Goal: Information Seeking & Learning: Learn about a topic

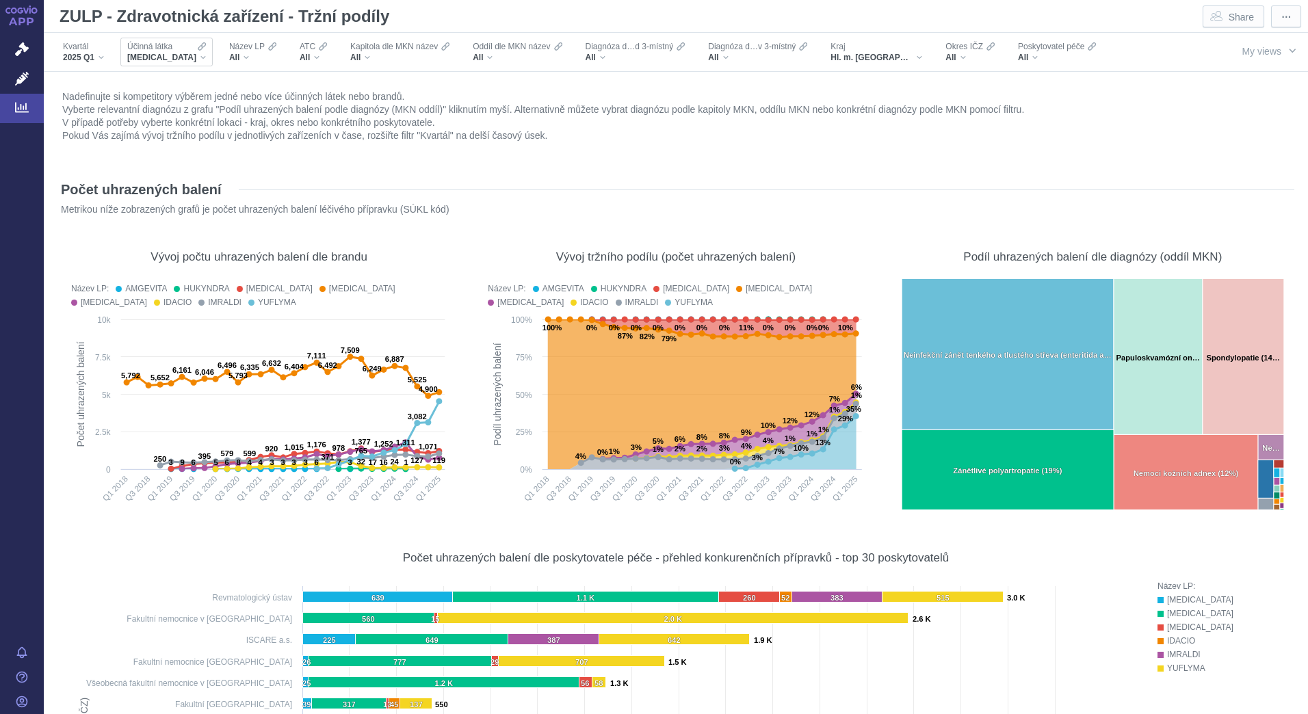
click at [189, 61] on div "ADALIMUMAB" at bounding box center [166, 57] width 79 height 11
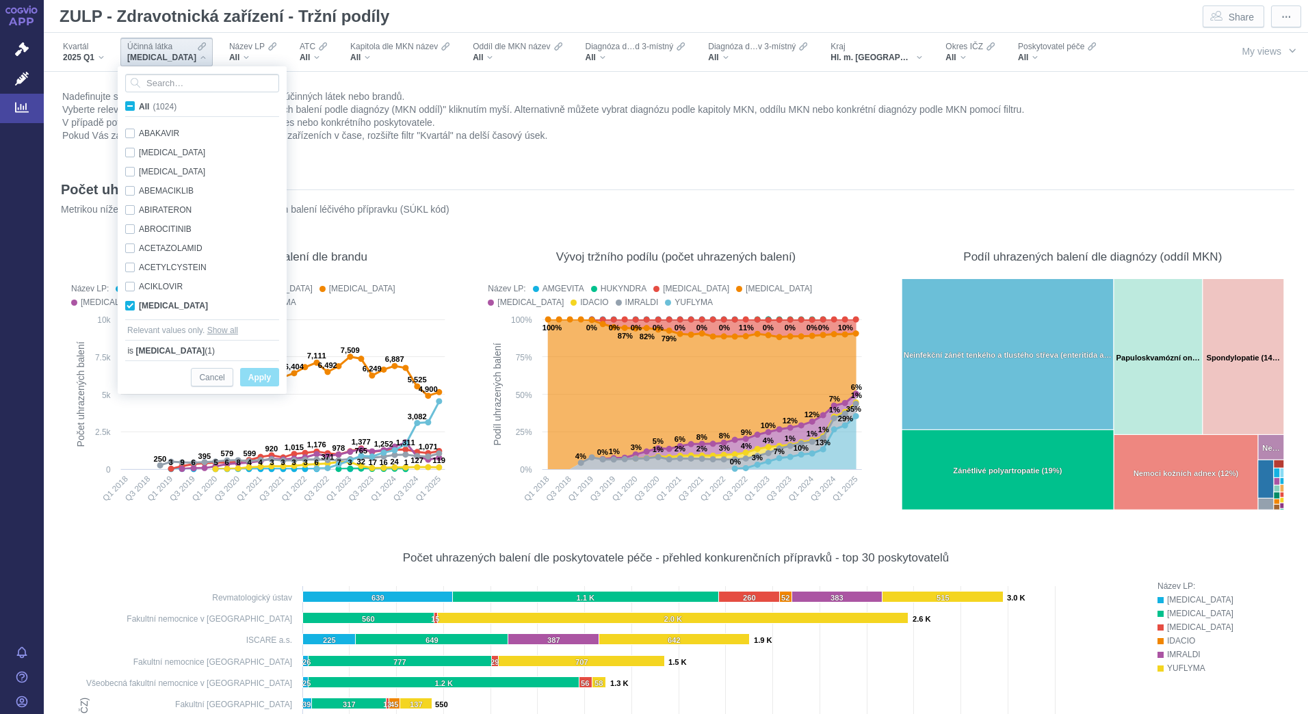
scroll to position [86, 0]
click at [196, 89] on input "Search attribute values" at bounding box center [202, 83] width 154 height 18
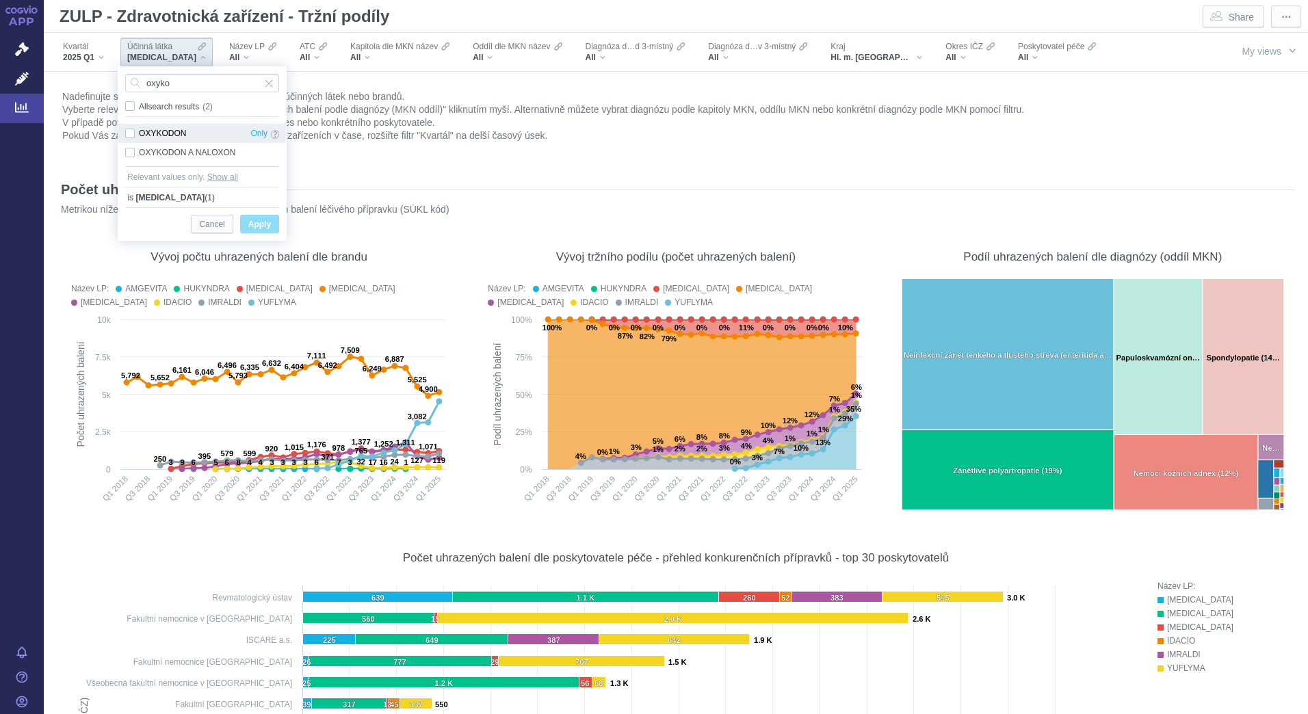
type input "oxyko"
click at [183, 138] on div "OXYKODON Only" at bounding box center [202, 133] width 168 height 19
checkbox input "true"
click at [255, 226] on span "Apply" at bounding box center [259, 224] width 23 height 17
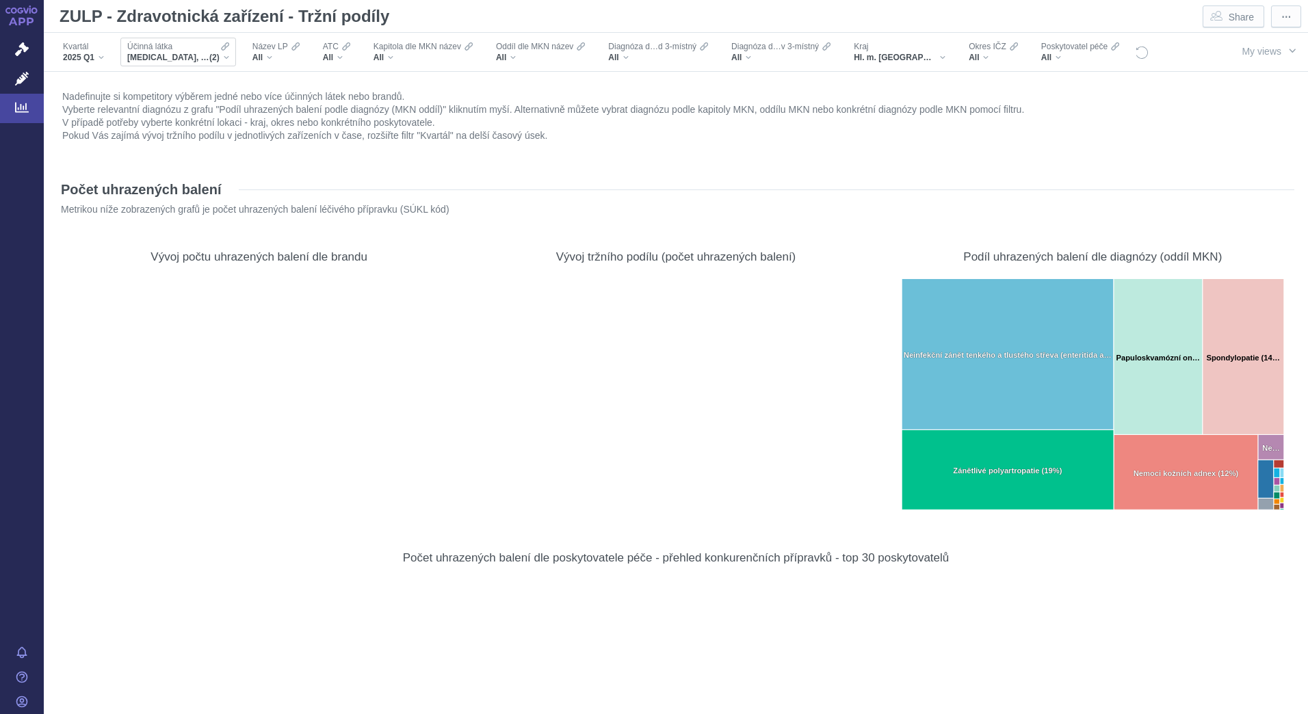
click at [224, 55] on div "ADALIMUMAB, OXYKODON (2)" at bounding box center [178, 57] width 102 height 11
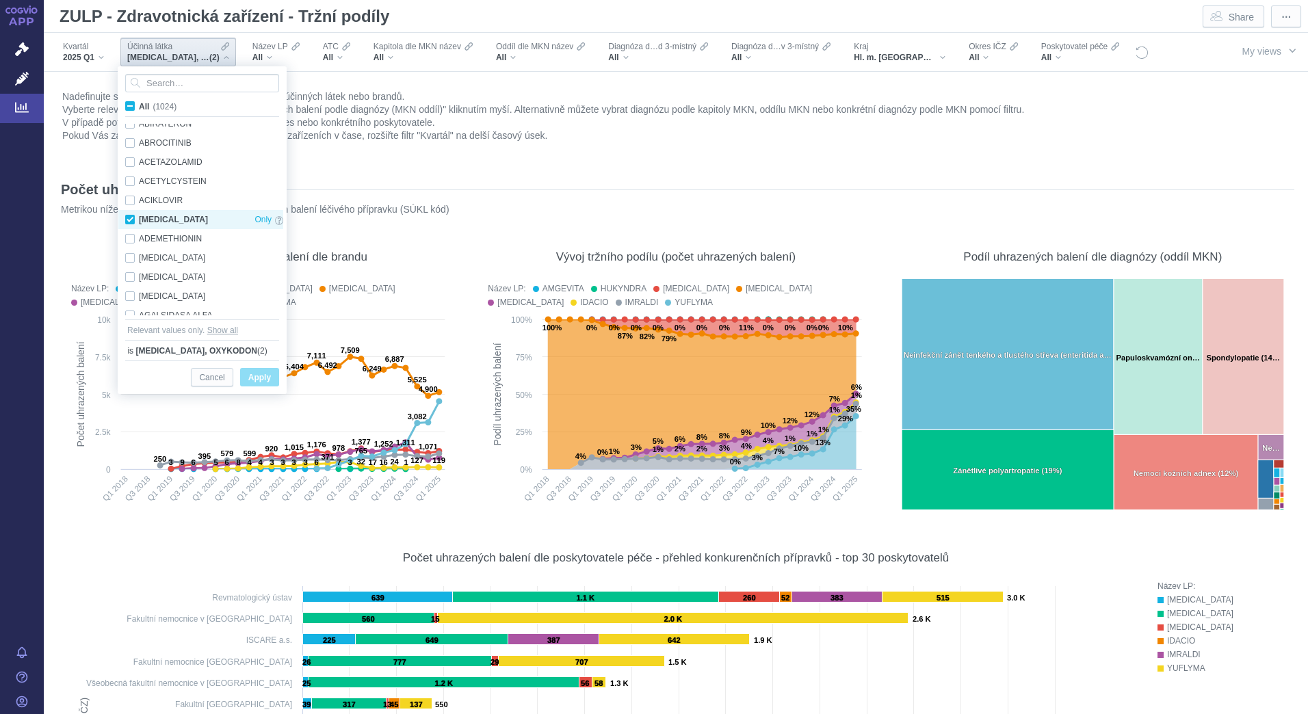
click at [133, 215] on div "ADALIMUMAB Only" at bounding box center [204, 219] width 172 height 19
checkbox input "false"
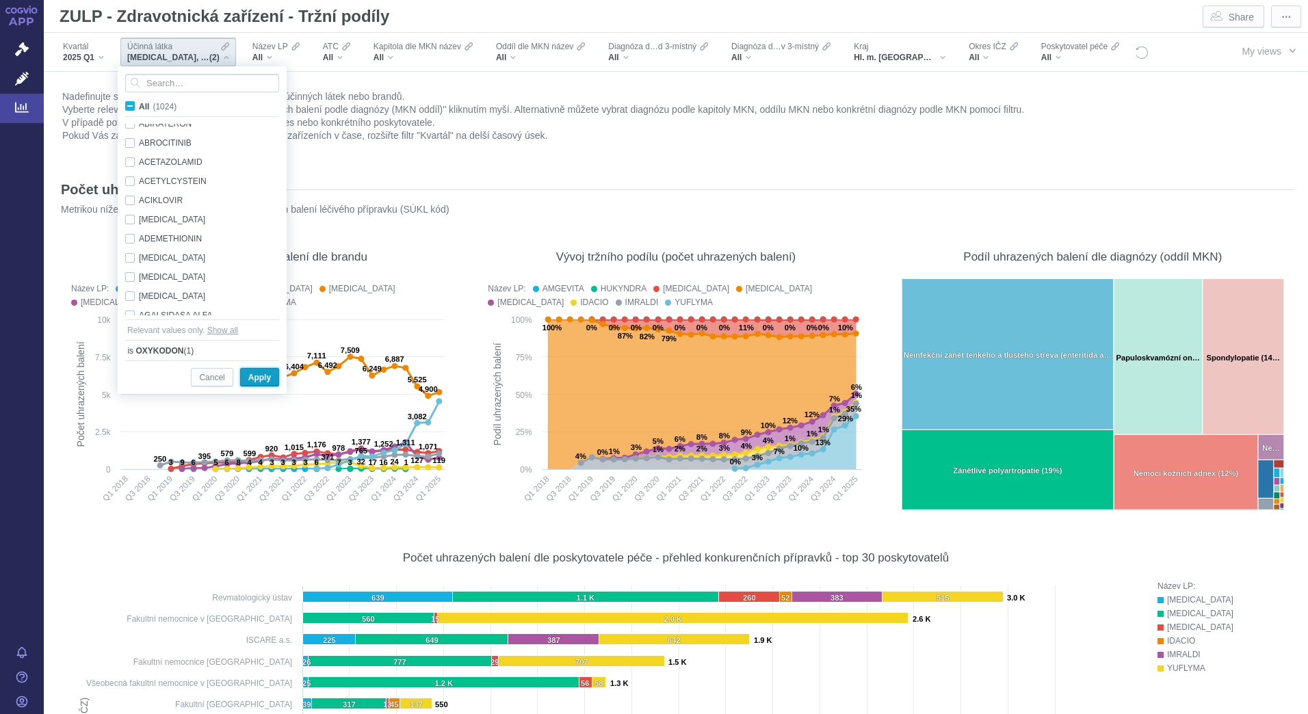
click at [265, 376] on span "Apply" at bounding box center [259, 377] width 23 height 17
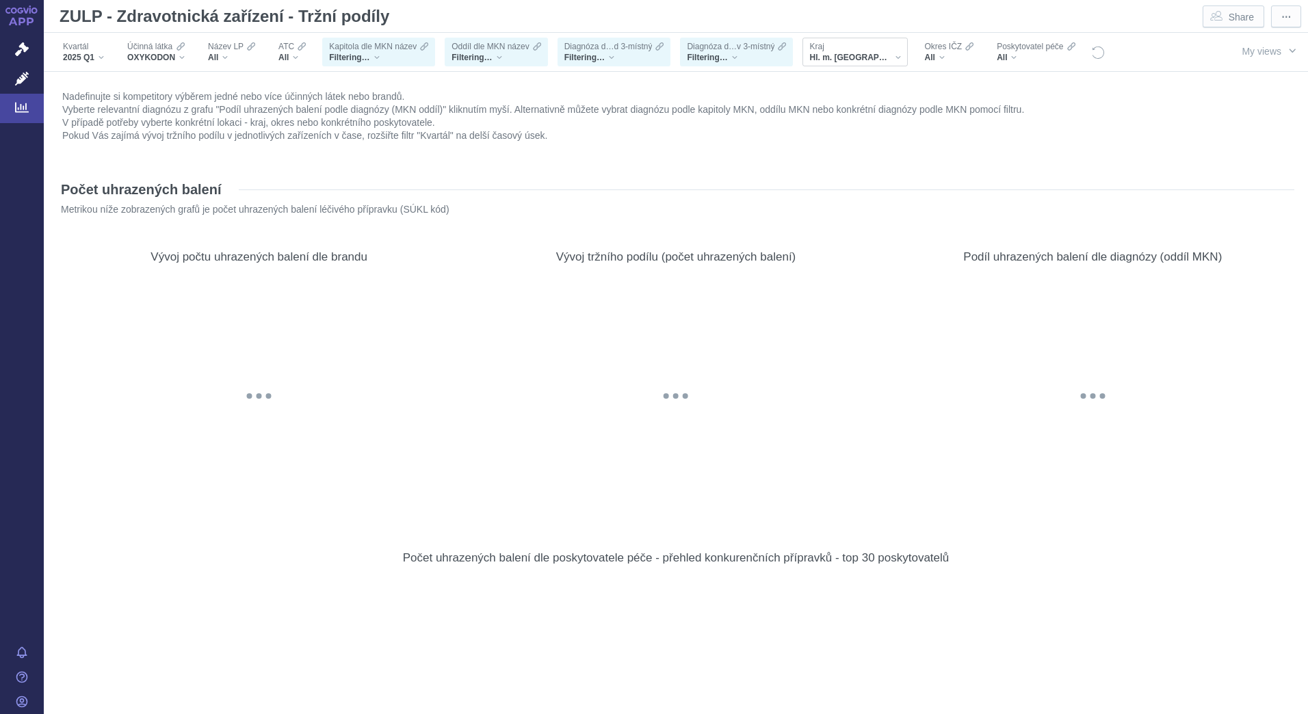
click at [857, 53] on div "Hl. m. [GEOGRAPHIC_DATA]" at bounding box center [855, 57] width 92 height 11
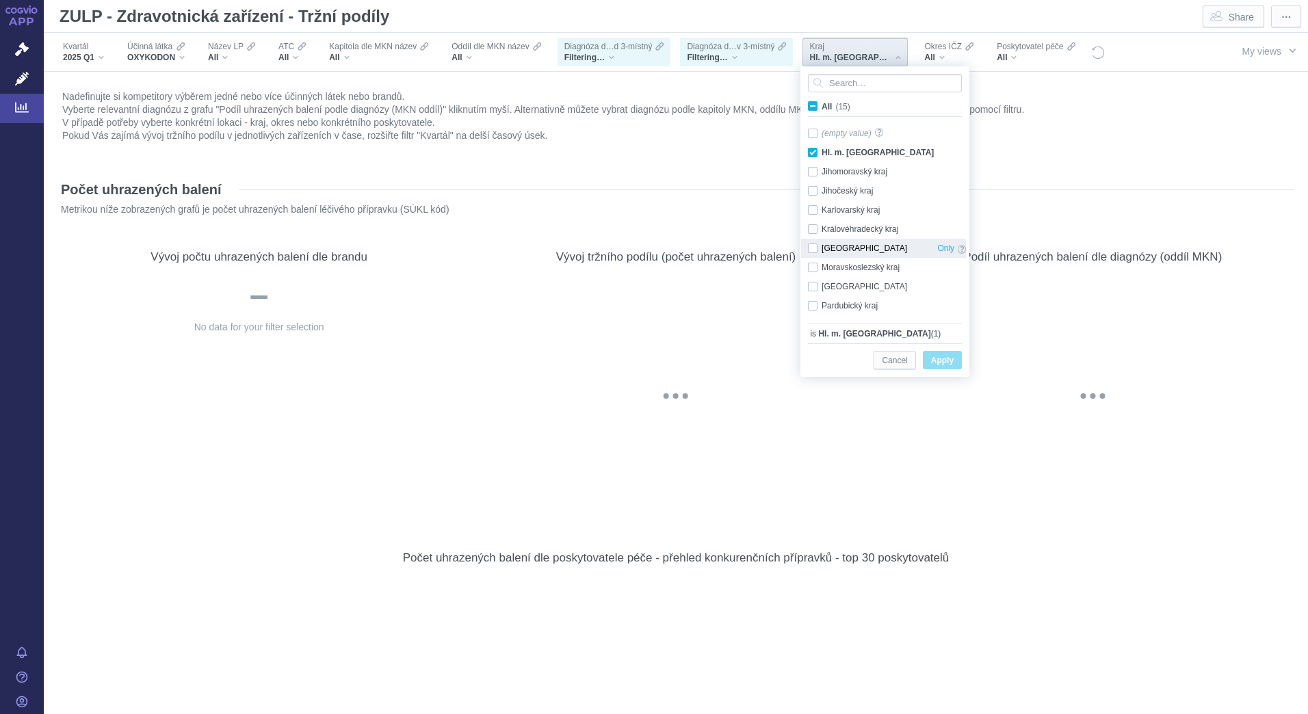
scroll to position [68, 0]
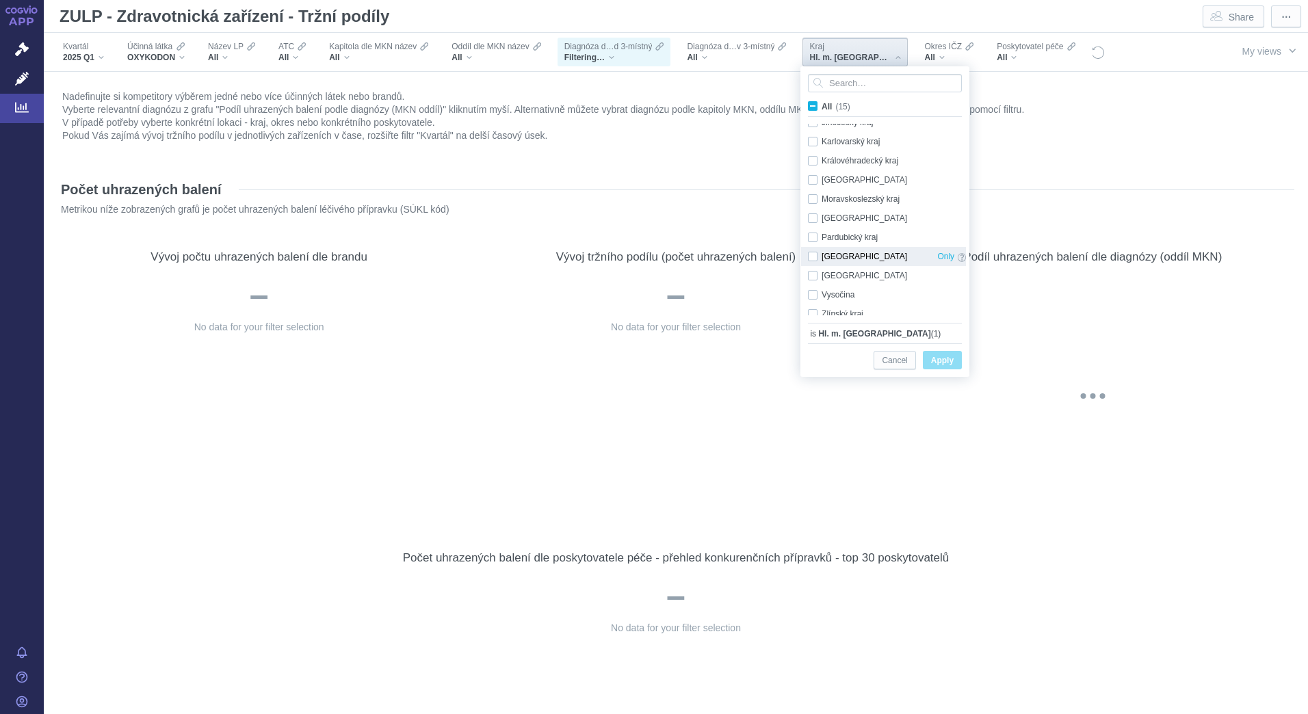
click at [819, 255] on div "Plzeňský kraj Only" at bounding box center [887, 256] width 172 height 19
checkbox input "true"
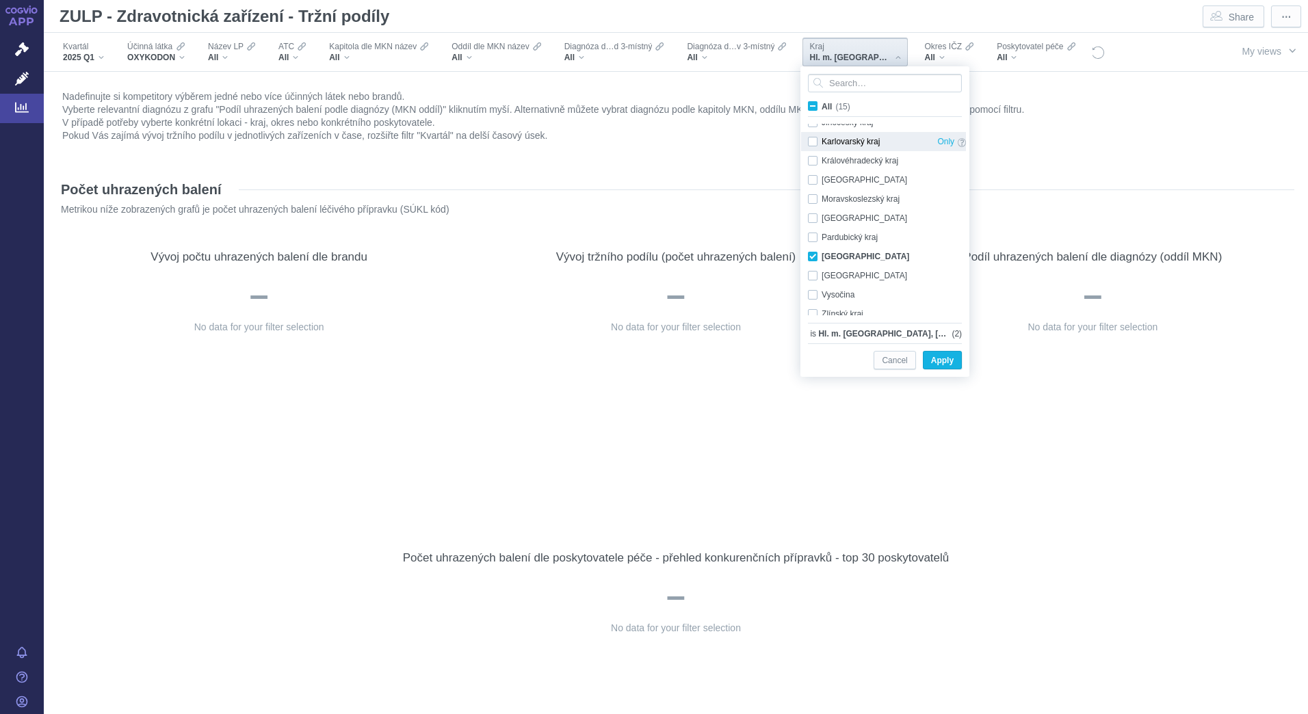
click at [815, 142] on div "Karlovarský kraj Only" at bounding box center [887, 141] width 172 height 19
checkbox input "true"
click at [948, 352] on button "Apply" at bounding box center [942, 360] width 39 height 18
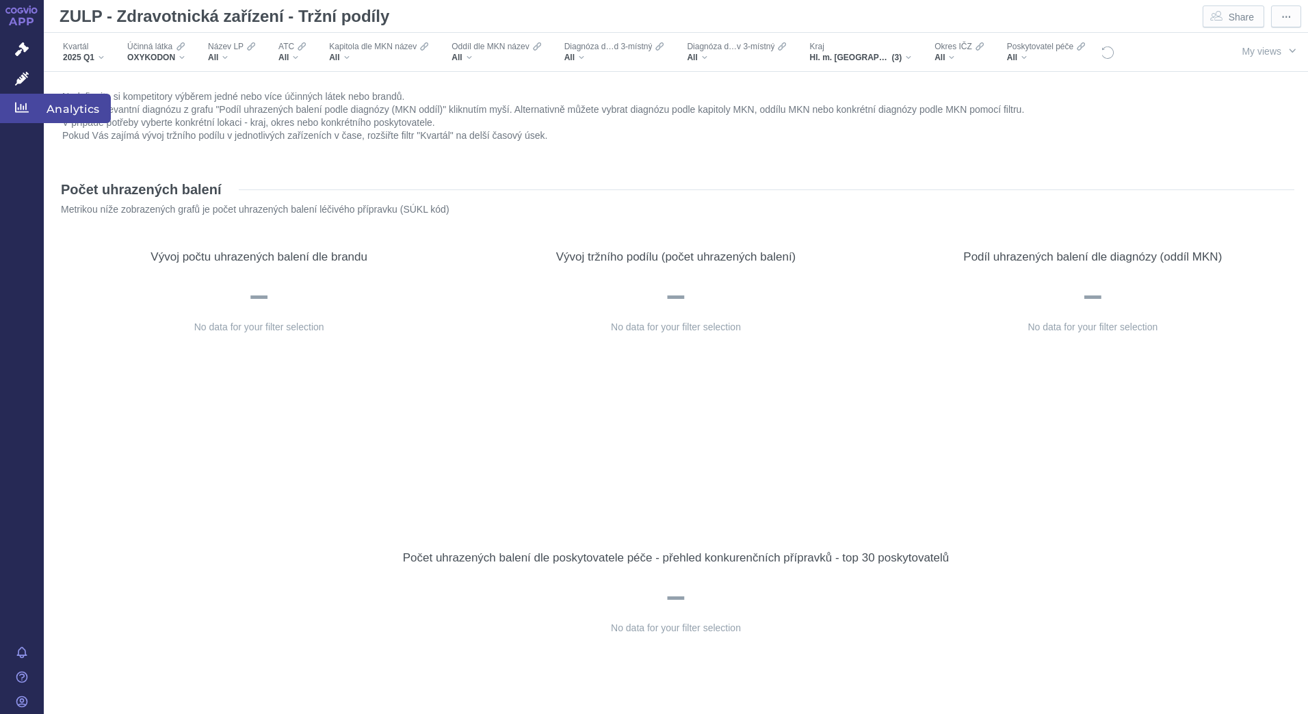
click at [64, 105] on span "Analytics" at bounding box center [77, 108] width 67 height 29
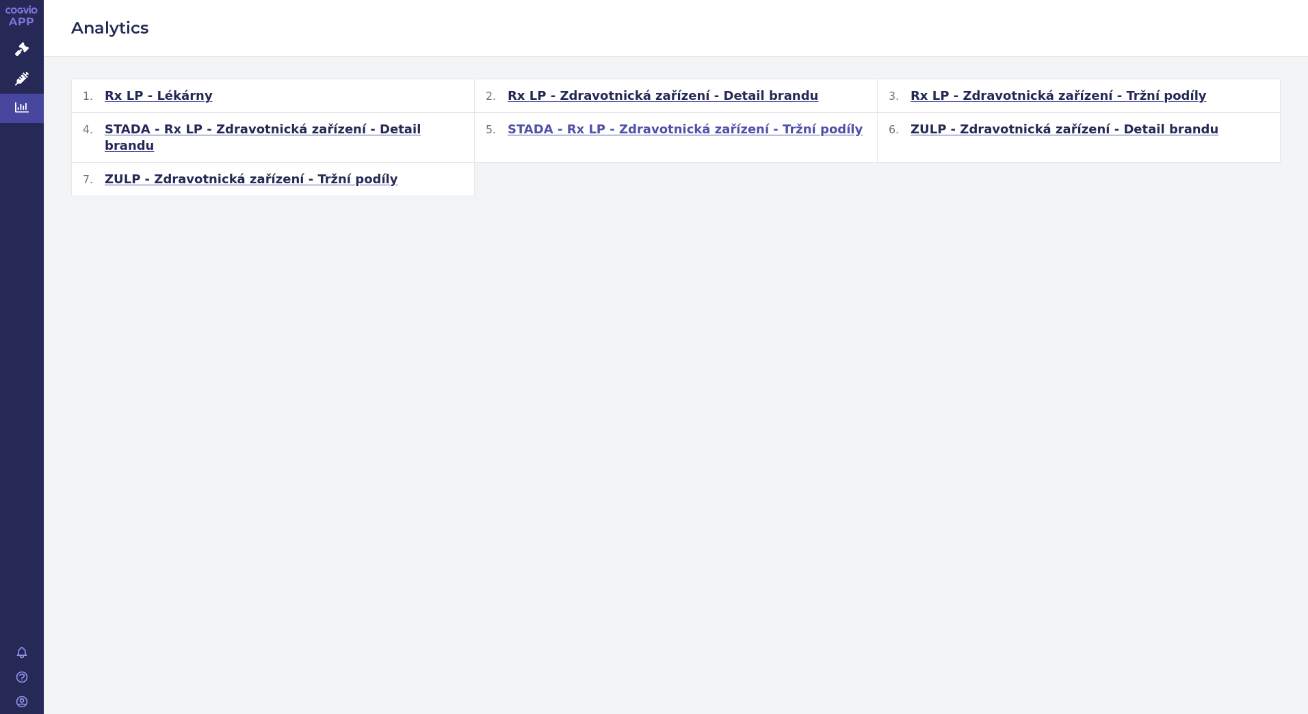
click at [653, 135] on span "STADA - Rx LP - Zdravotnická zařízení - Tržní podíly" at bounding box center [684, 129] width 355 height 16
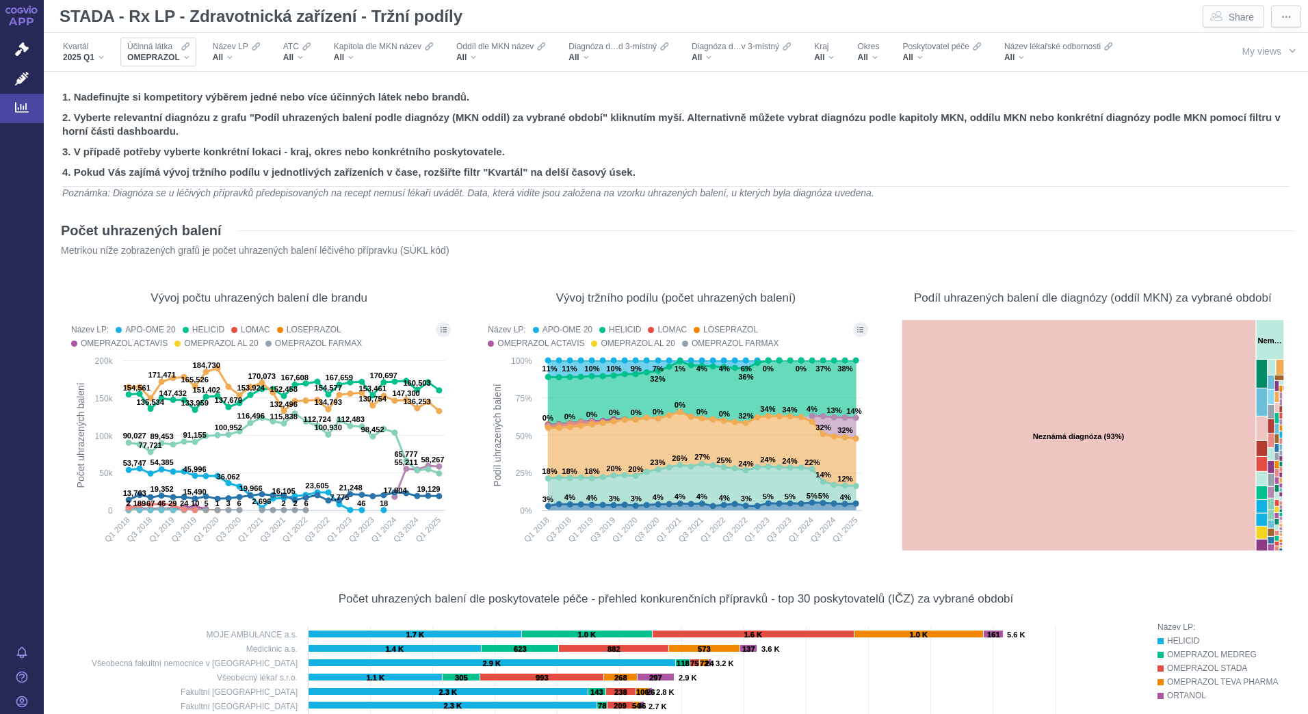
click at [177, 55] on span "OMEPRAZOL" at bounding box center [153, 57] width 53 height 11
click at [182, 55] on div "OMEPRAZOL" at bounding box center [158, 57] width 62 height 11
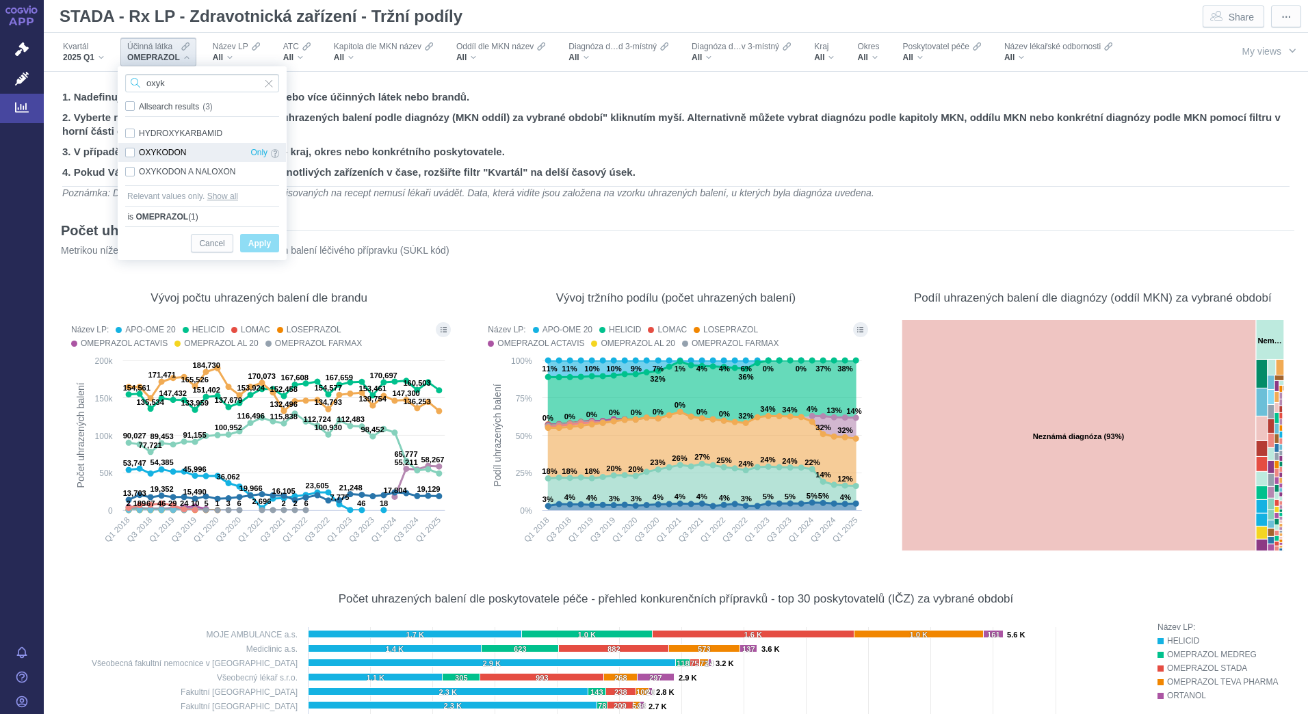
type input "oxyk"
click at [178, 155] on div "OXYKODON Only" at bounding box center [202, 152] width 168 height 19
checkbox input "true"
click at [256, 153] on span "Only" at bounding box center [258, 152] width 17 height 15
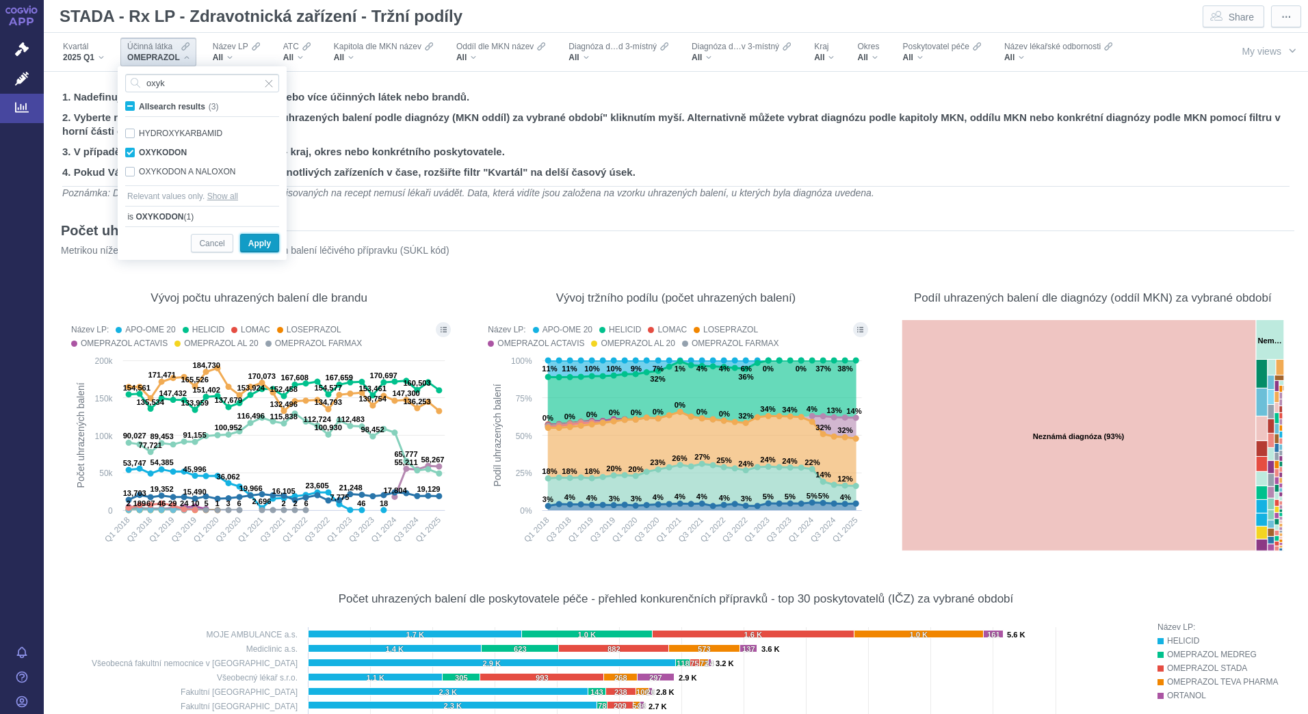
click at [261, 248] on span "Apply" at bounding box center [259, 243] width 23 height 17
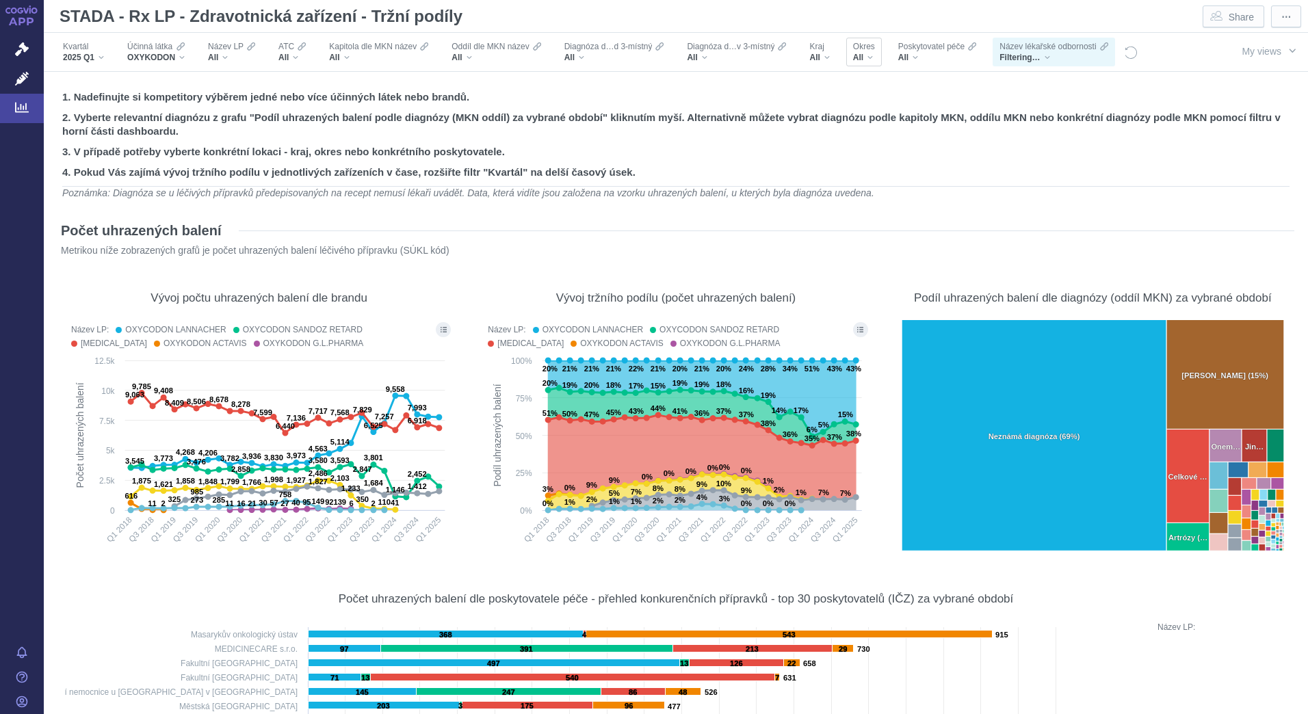
click at [867, 55] on div "All" at bounding box center [864, 57] width 22 height 11
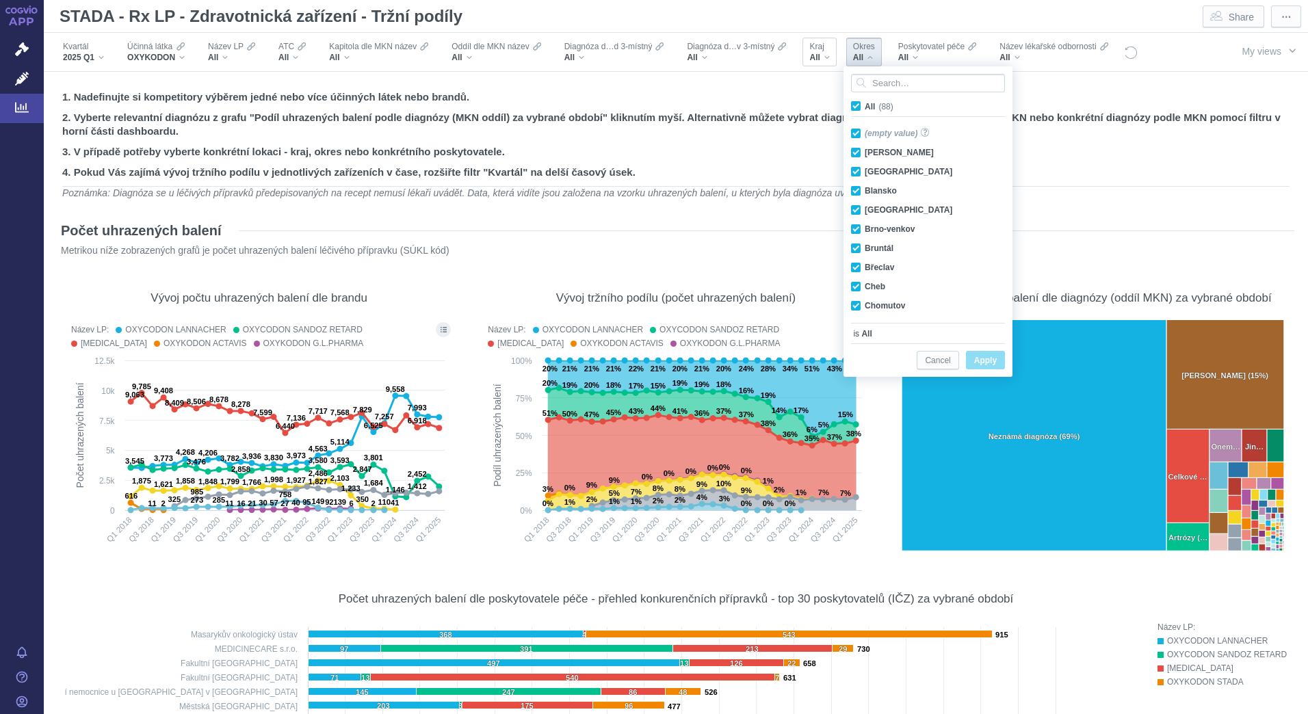
click at [827, 49] on div "Kraj" at bounding box center [819, 46] width 20 height 11
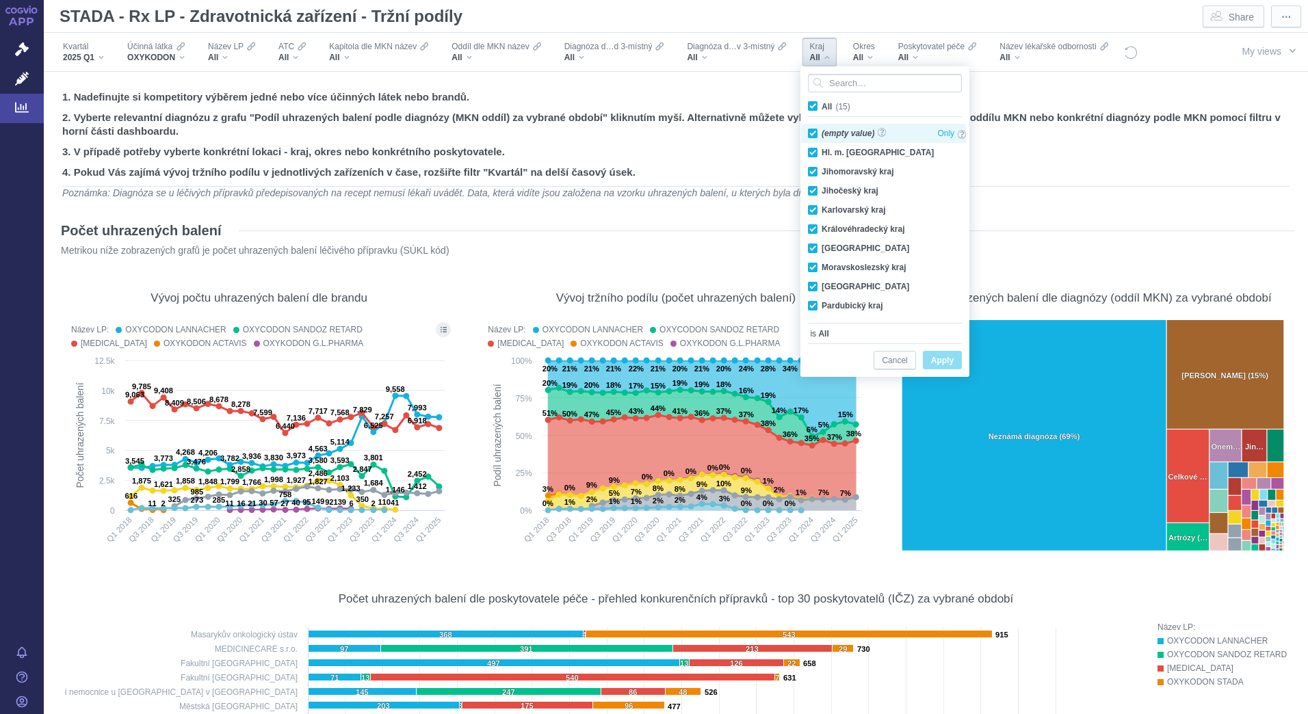
click at [812, 137] on div "(empty value) Only" at bounding box center [887, 133] width 172 height 19
click at [812, 135] on div "(empty value) Only" at bounding box center [887, 133] width 172 height 19
checkbox input "true"
click at [821, 108] on span "All (15)" at bounding box center [835, 107] width 29 height 10
click at [821, 108] on input "All (15)" at bounding box center [825, 103] width 9 height 9
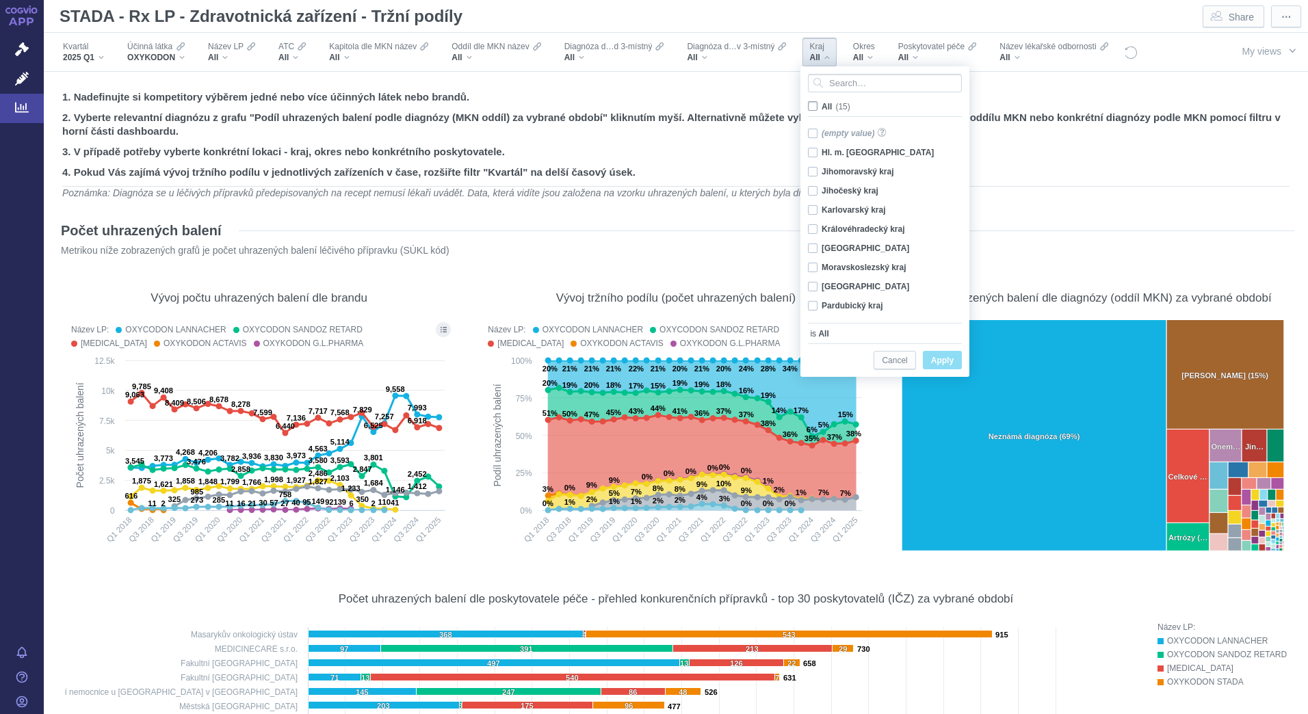
checkbox input "false"
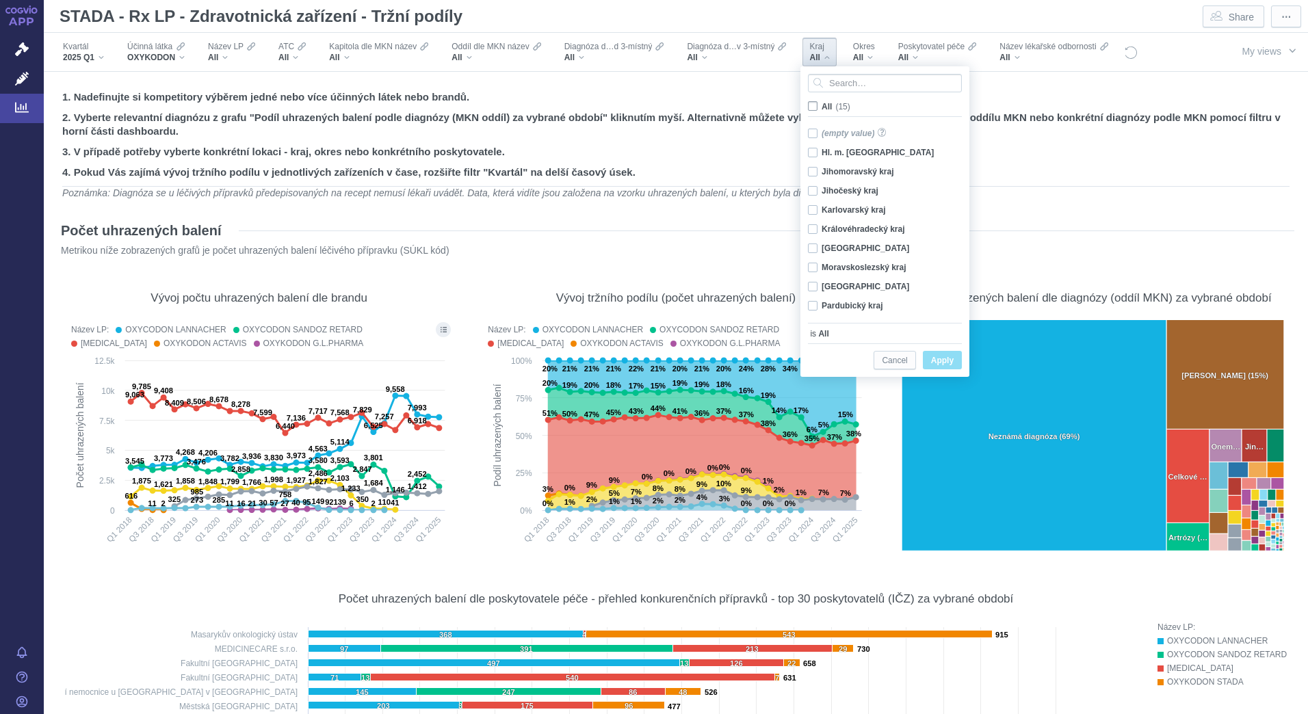
checkbox input "false"
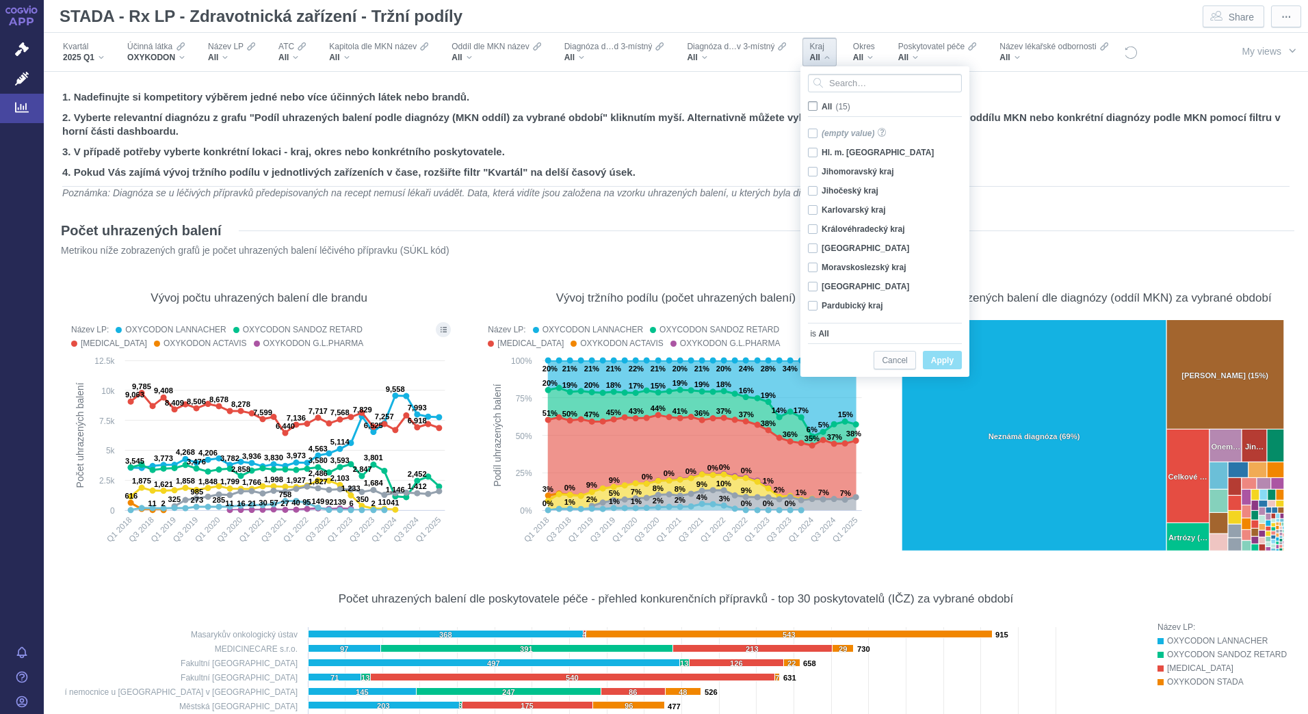
checkbox input "false"
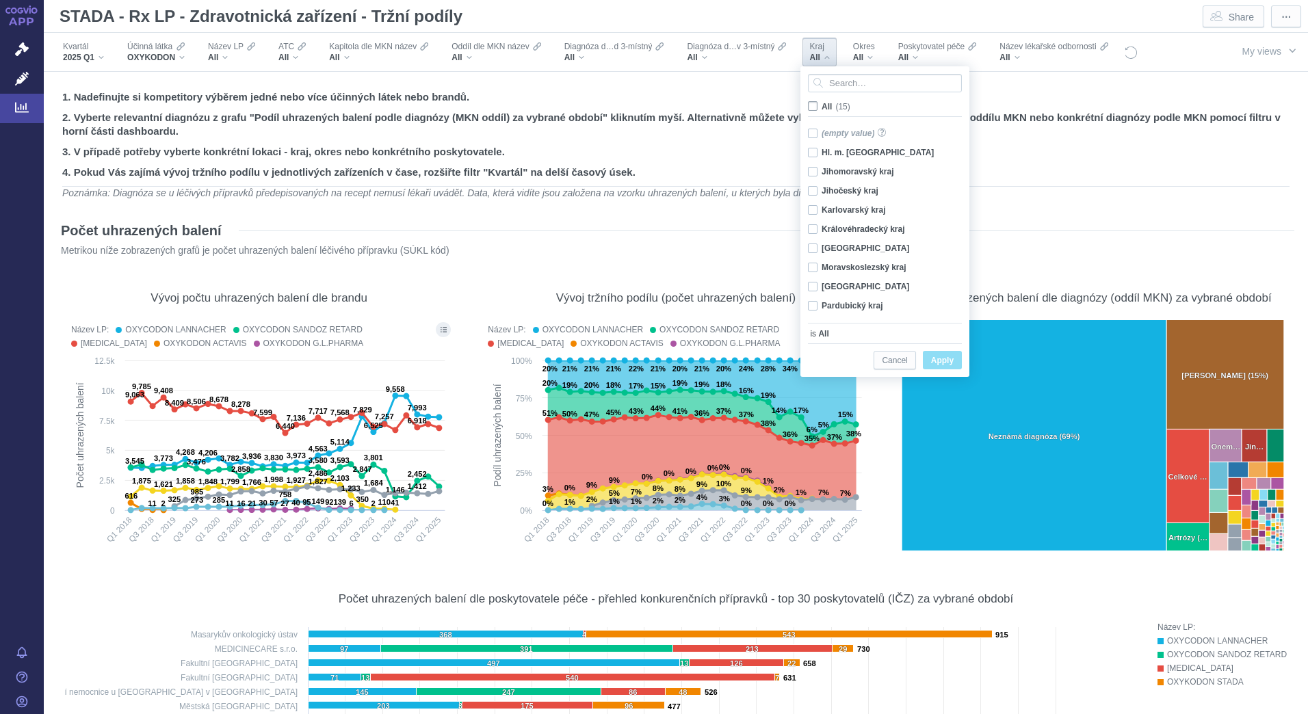
checkbox input "false"
click at [811, 224] on div "Plzeňský kraj Only" at bounding box center [887, 229] width 172 height 19
checkbox input "true"
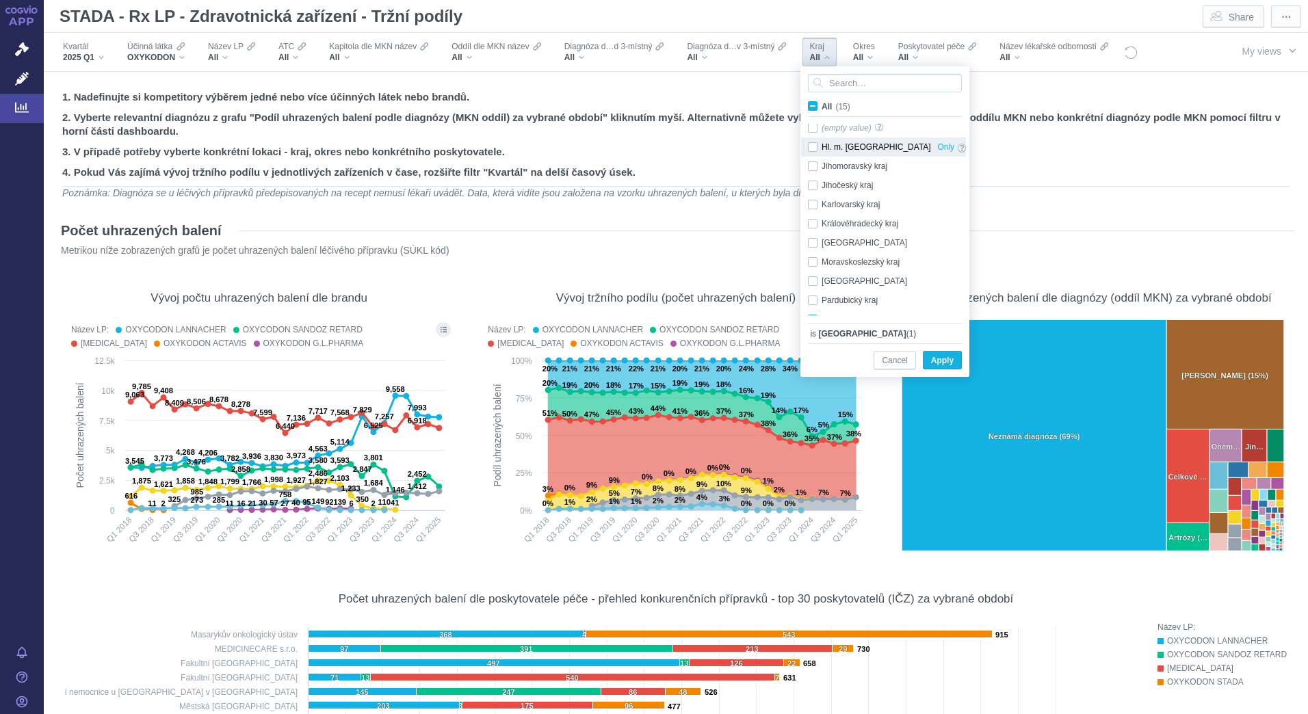
scroll to position [0, 0]
click at [812, 209] on div "Karlovarský kraj Only" at bounding box center [887, 209] width 172 height 19
checkbox input "true"
click at [948, 356] on span "Apply" at bounding box center [942, 360] width 23 height 17
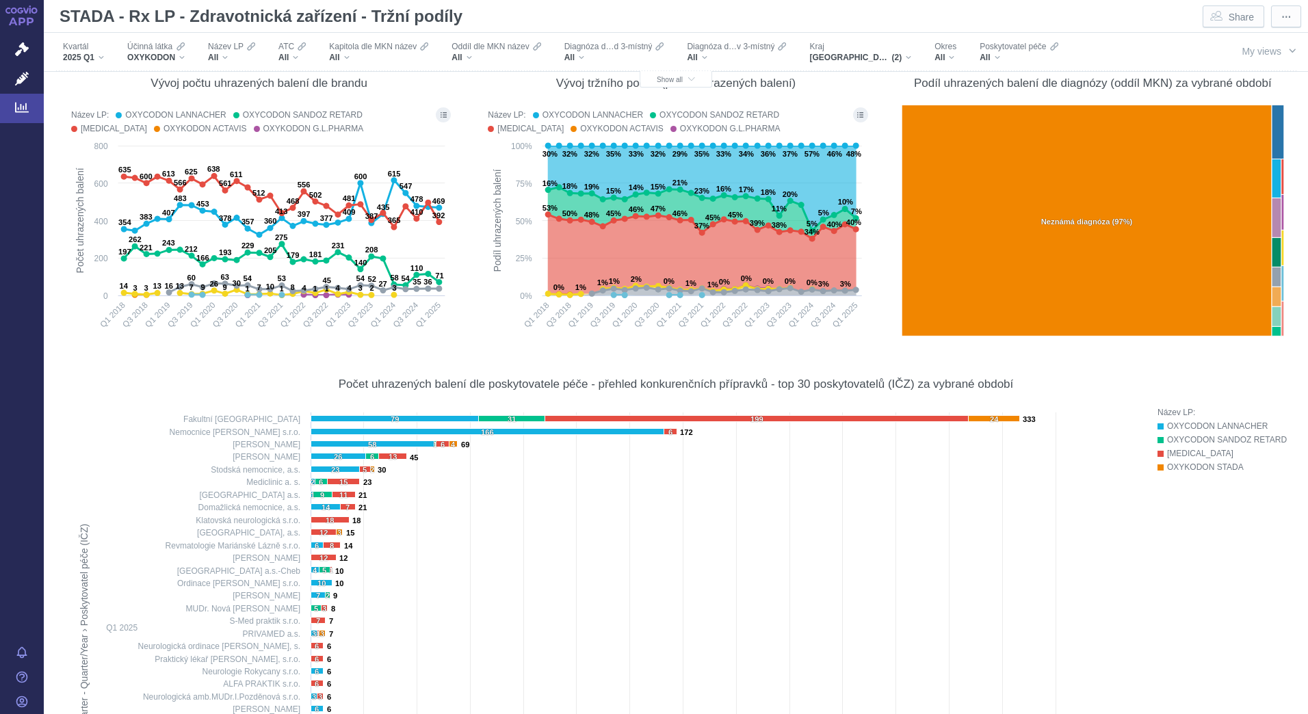
scroll to position [175, 0]
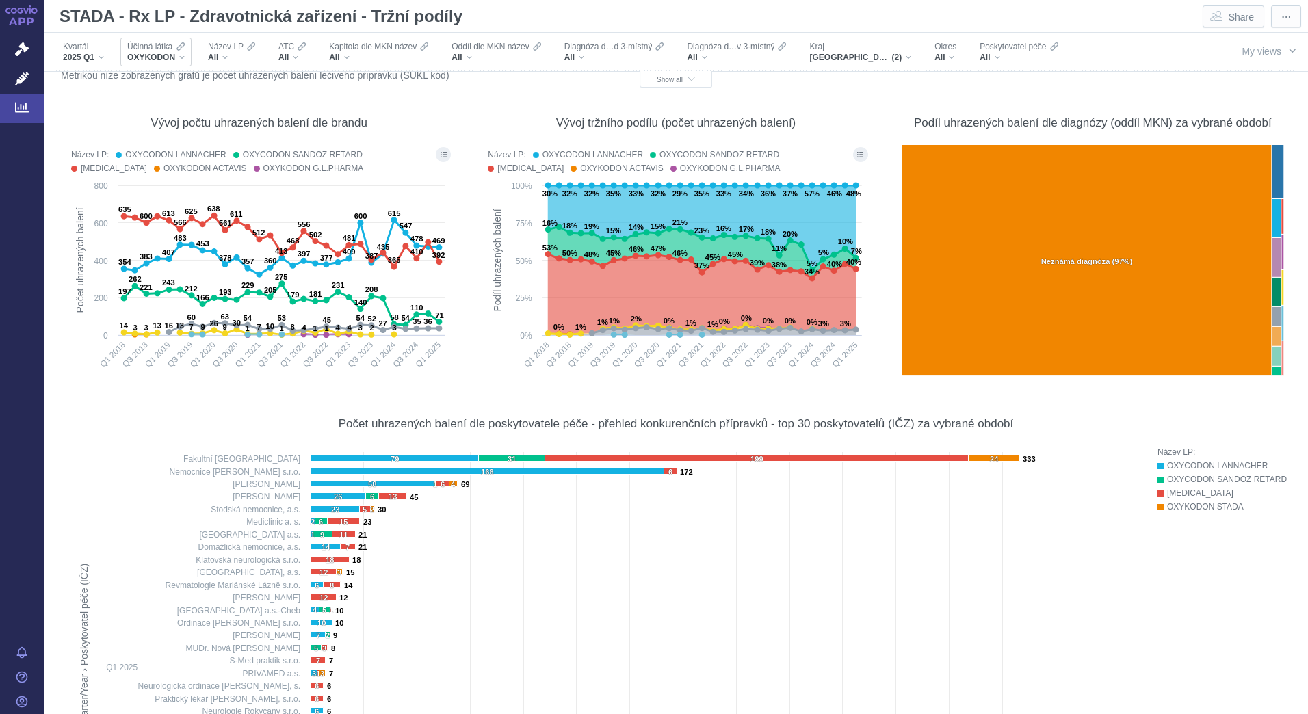
click at [177, 57] on div "OXYKODON" at bounding box center [155, 57] width 57 height 11
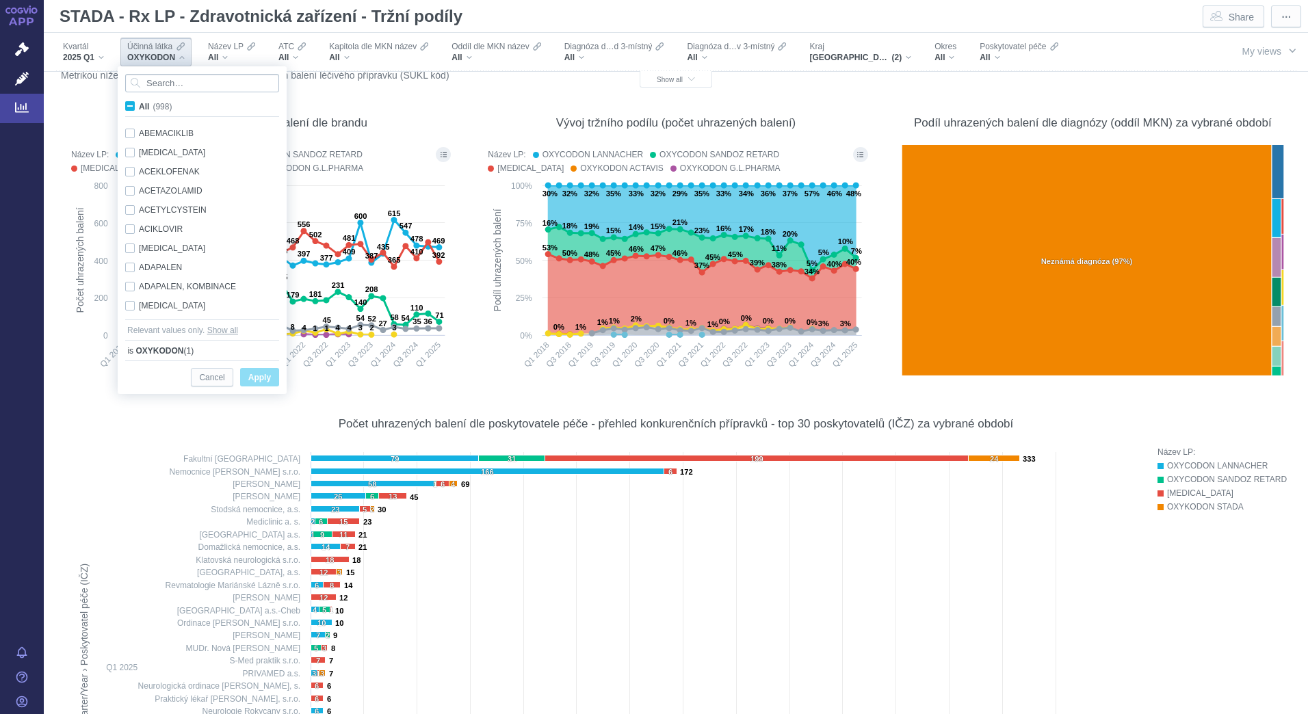
click at [204, 88] on input "Search attribute values" at bounding box center [202, 83] width 154 height 18
type input "oxy"
click at [130, 287] on div "OXYKODON A NALOXON Only" at bounding box center [204, 286] width 172 height 19
checkbox input "true"
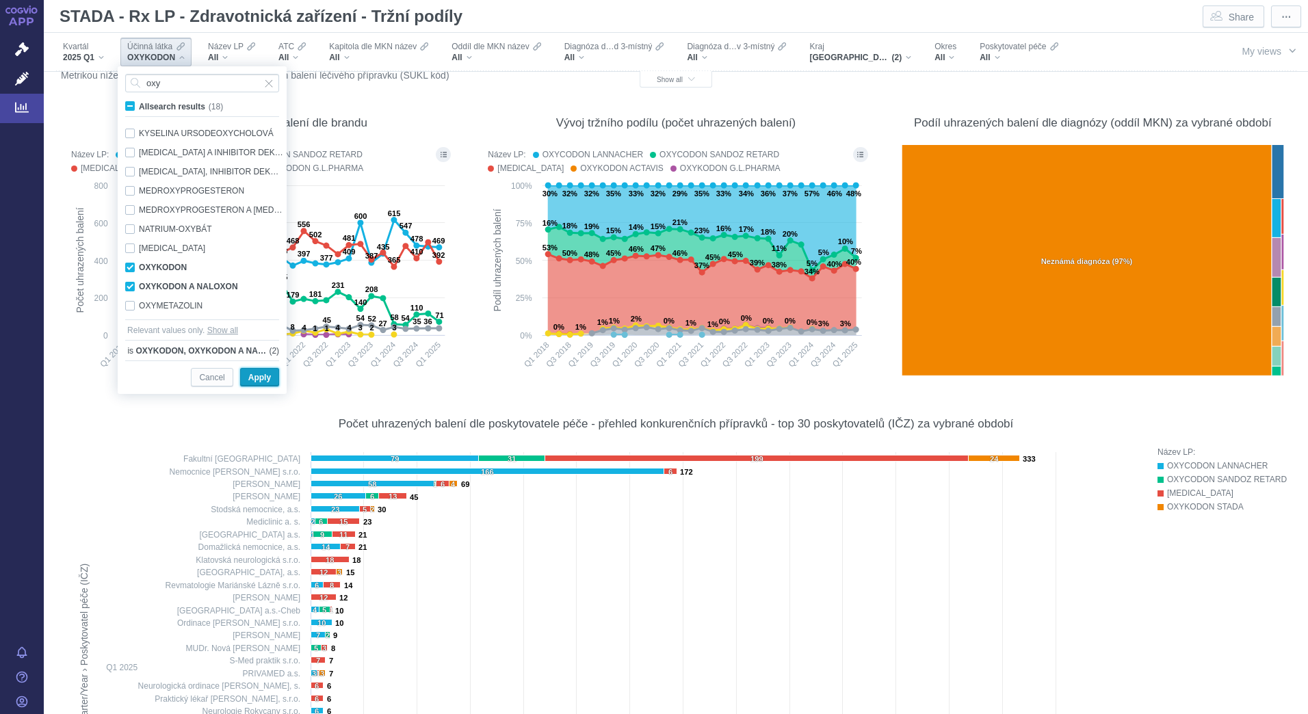
click at [265, 378] on span "Apply" at bounding box center [259, 377] width 23 height 17
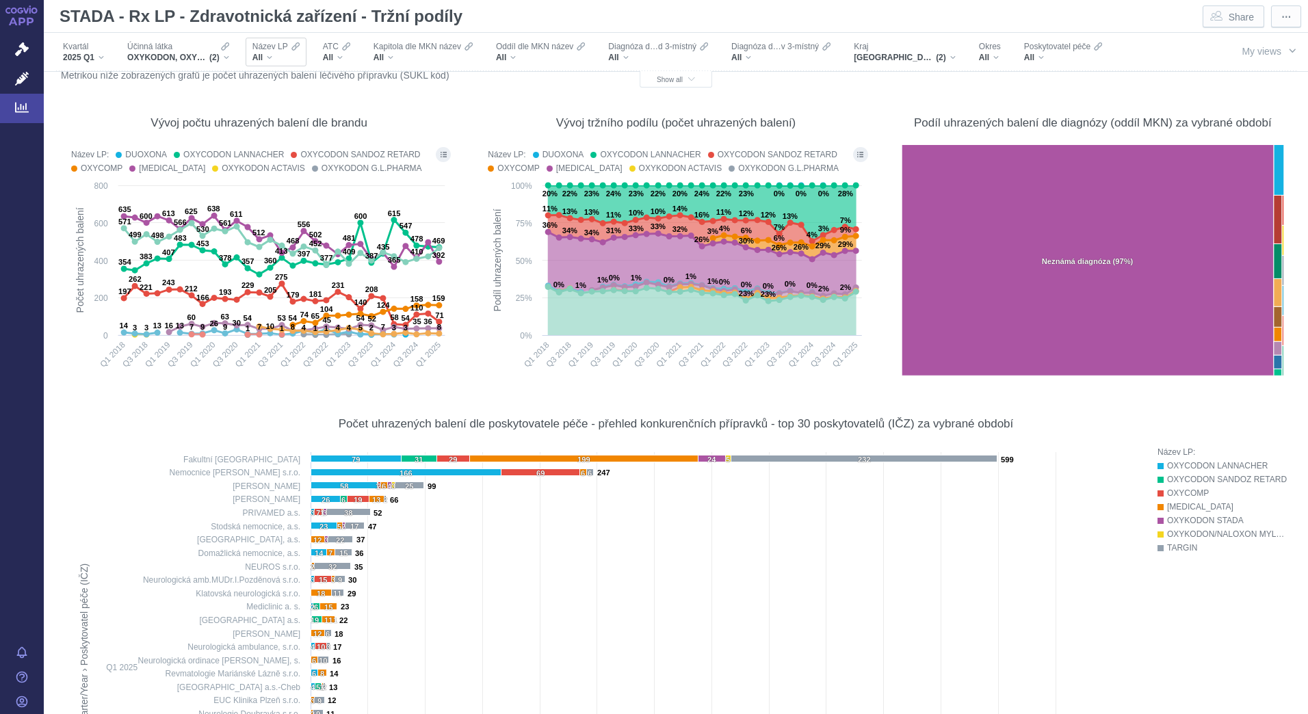
click at [287, 53] on div "All" at bounding box center [275, 57] width 47 height 11
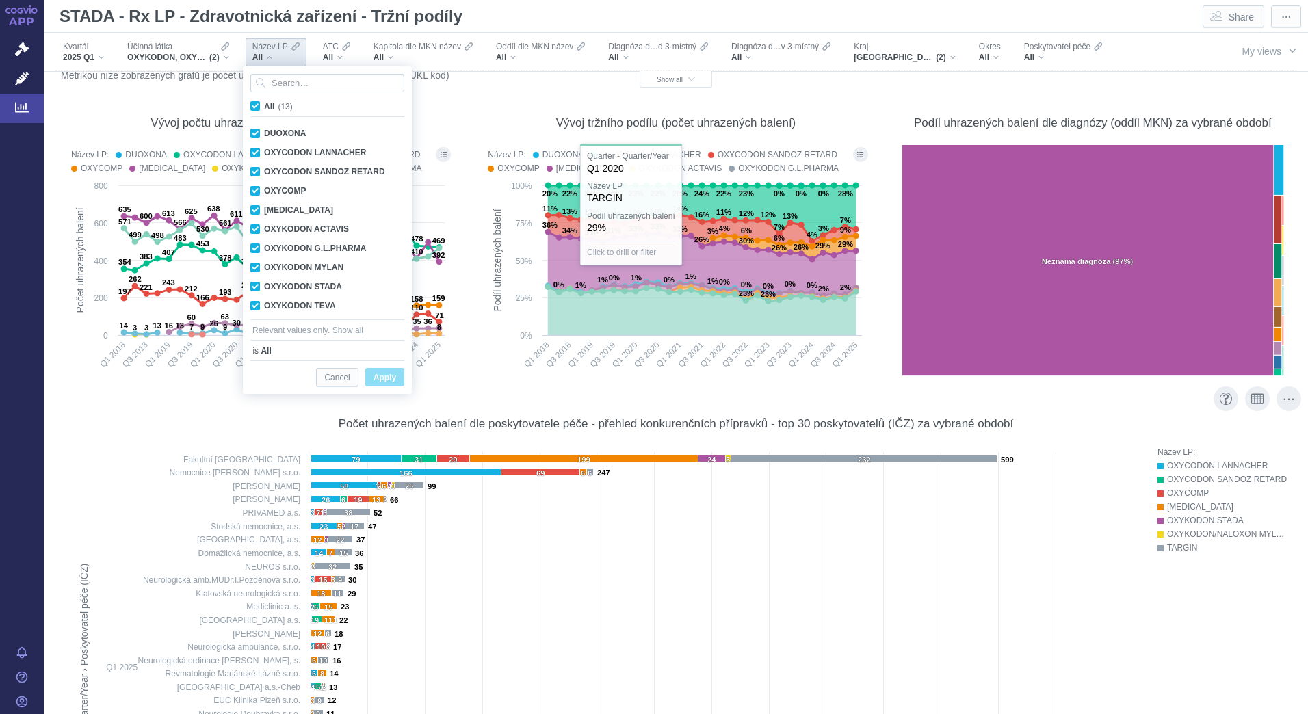
click at [799, 613] on rect at bounding box center [604, 685] width 1068 height 481
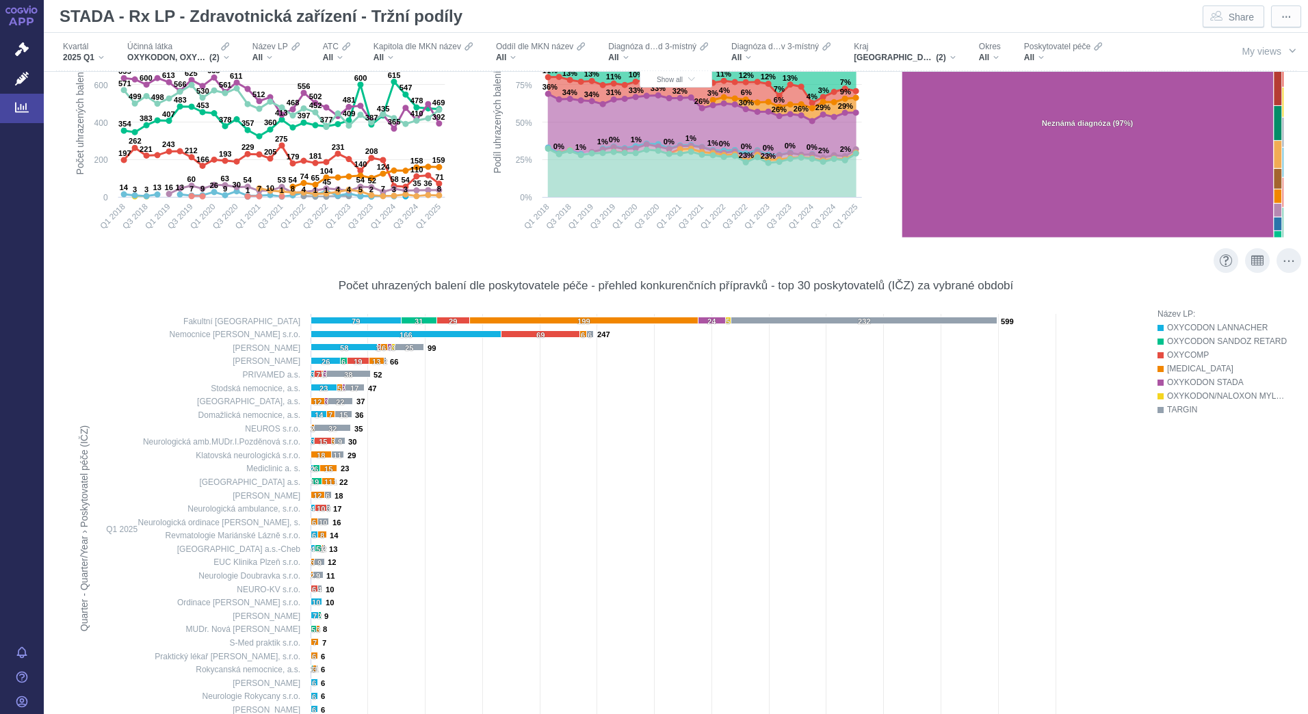
scroll to position [380, 0]
